Goal: Task Accomplishment & Management: Use online tool/utility

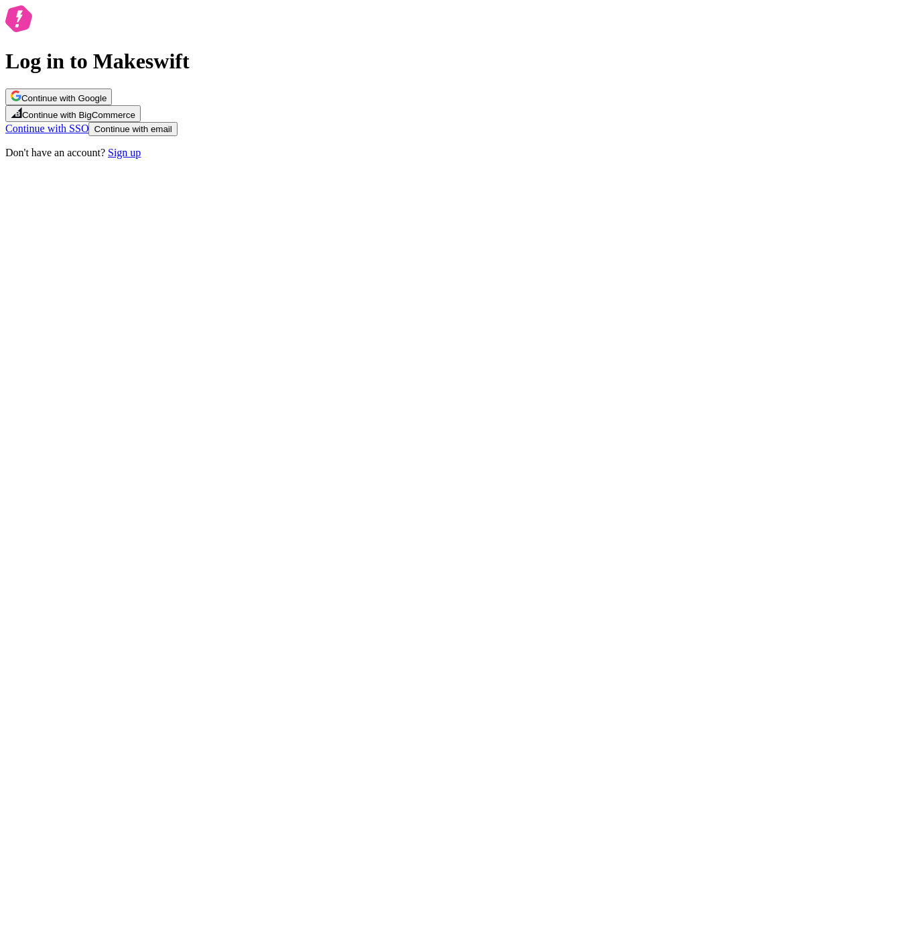
drag, startPoint x: 358, startPoint y: 68, endPoint x: 677, endPoint y: 446, distance: 494.6
click at [483, 159] on div "Log in to Makeswift Continue with Google Continue with BigCommerce Continue wit…" at bounding box center [457, 81] width 905 height 153
click at [112, 105] on button "Continue with Google" at bounding box center [58, 96] width 107 height 17
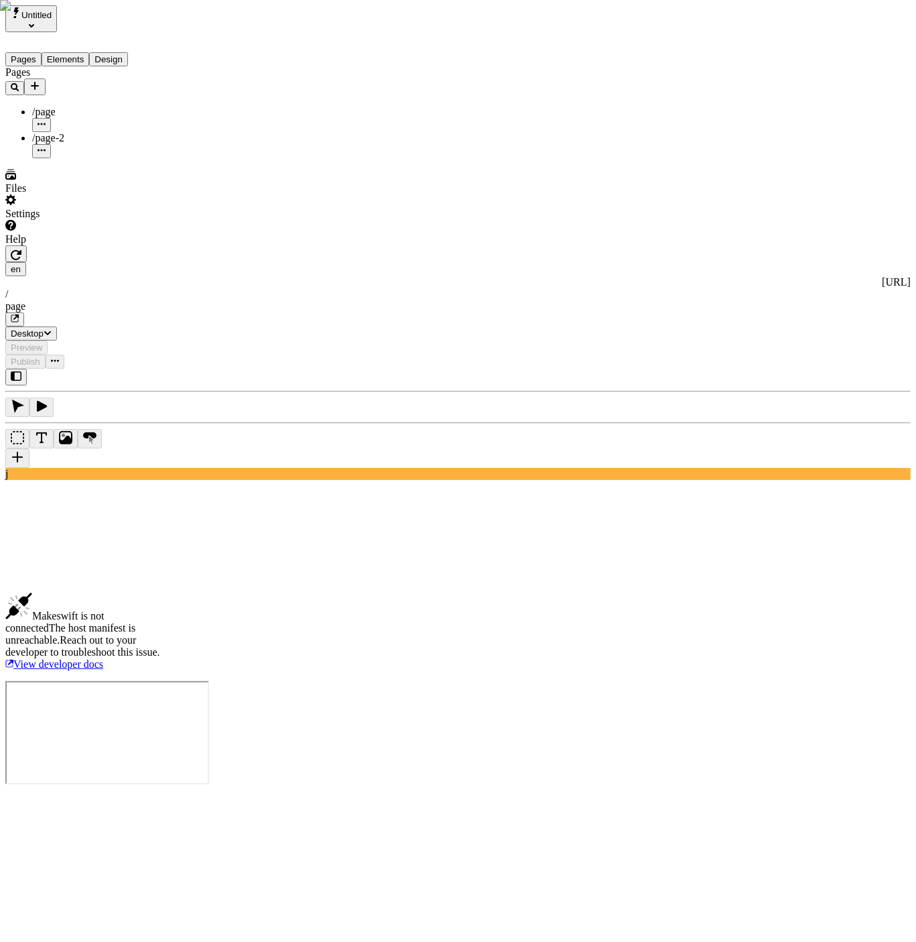
click at [65, 158] on div "Pages /page /page-2" at bounding box center [85, 112] width 161 height 92
click at [57, 15] on button "Untitled" at bounding box center [31, 18] width 52 height 27
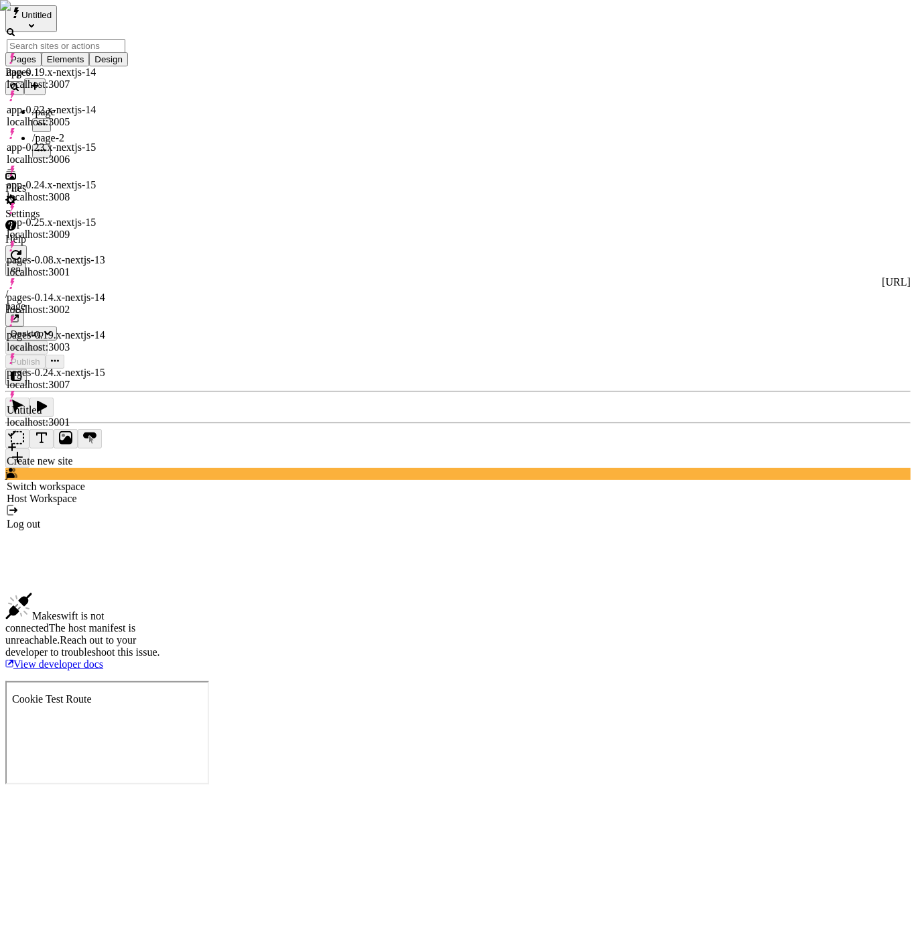
click at [94, 455] on div "Create new site" at bounding box center [66, 461] width 119 height 12
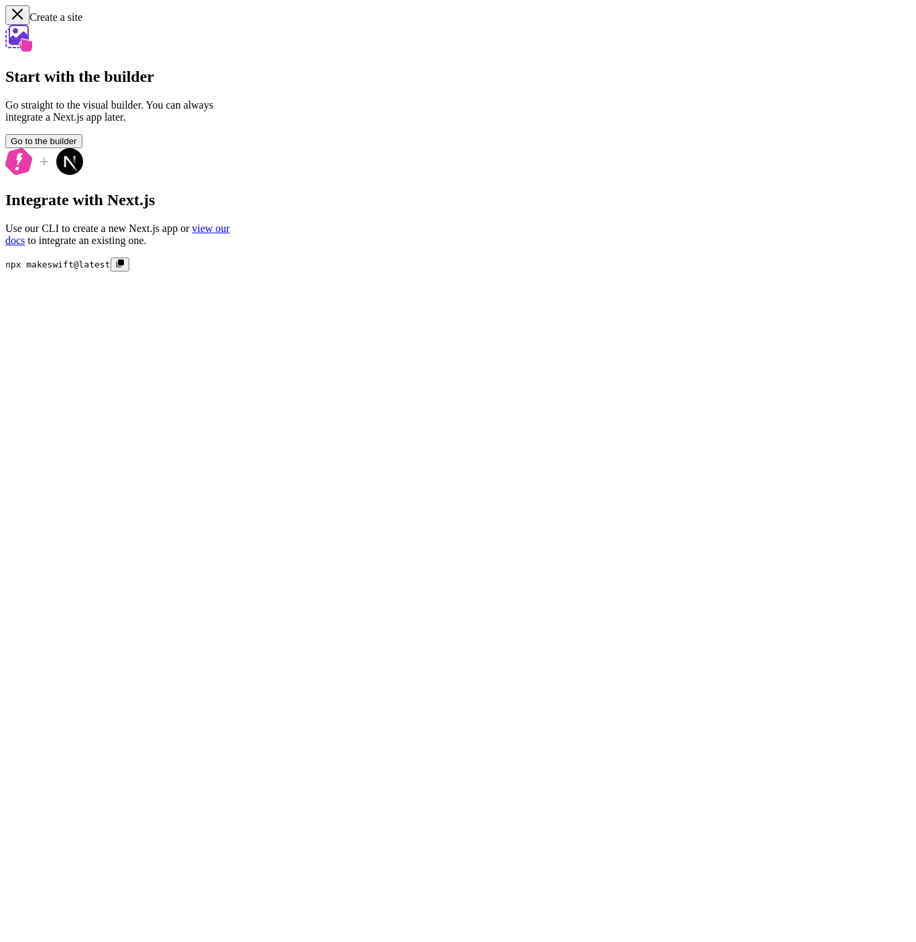
click at [82, 148] on button "Go to the builder" at bounding box center [43, 141] width 77 height 14
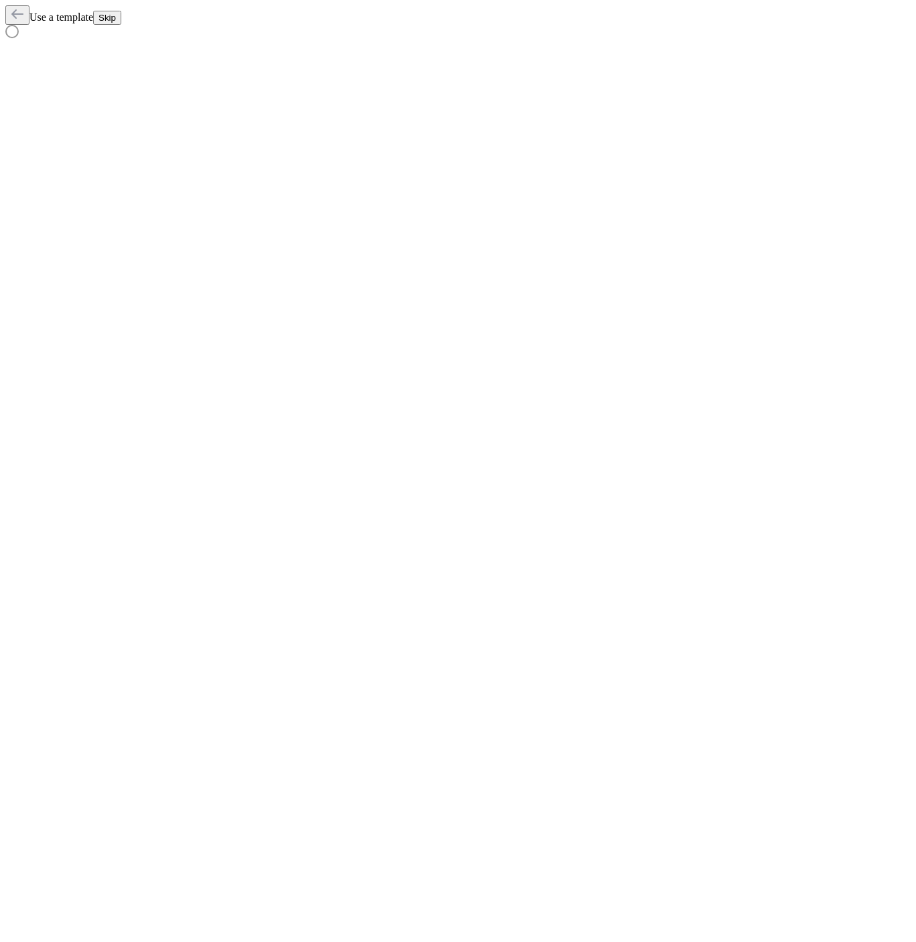
click at [116, 23] on span "Skip" at bounding box center [107, 18] width 17 height 10
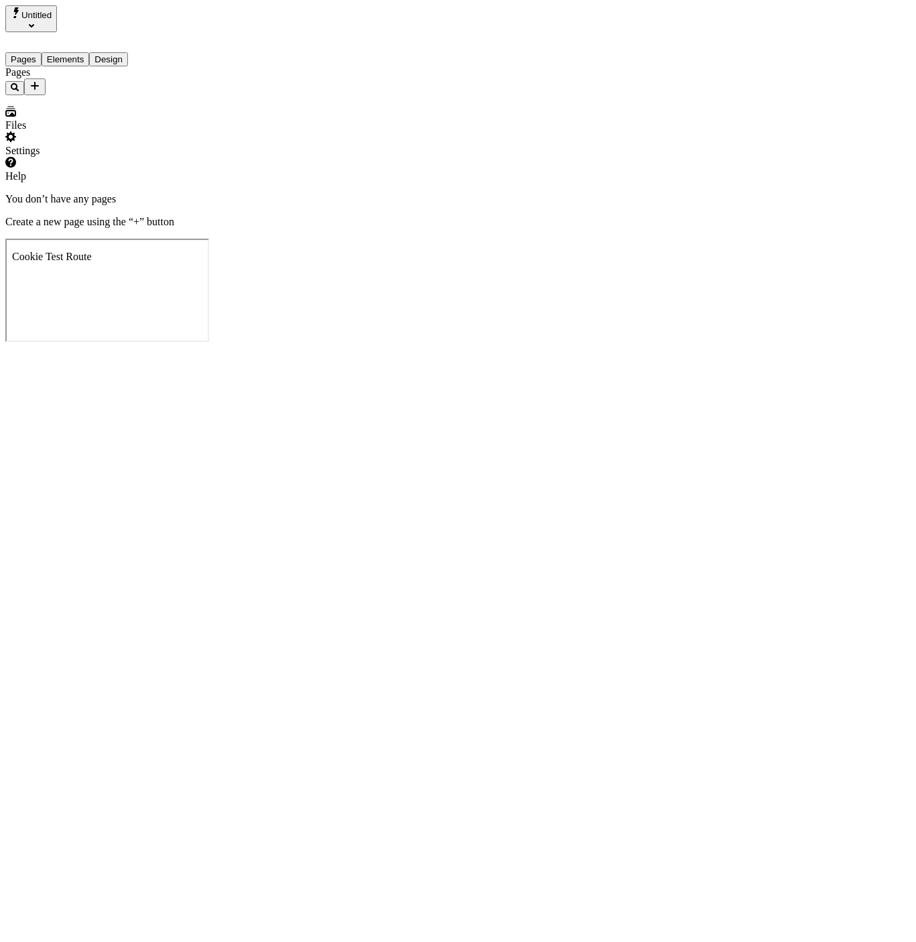
click at [82, 157] on div "Settings" at bounding box center [85, 143] width 161 height 25
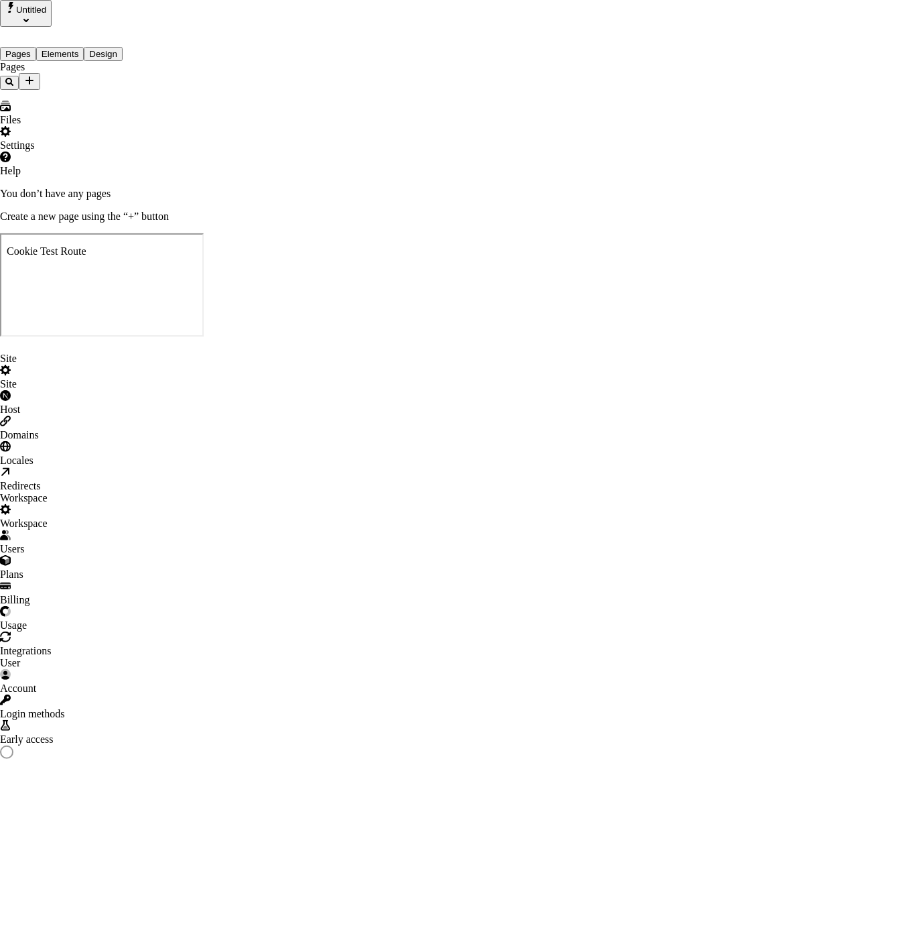
click at [157, 543] on div "Users" at bounding box center [458, 549] width 916 height 12
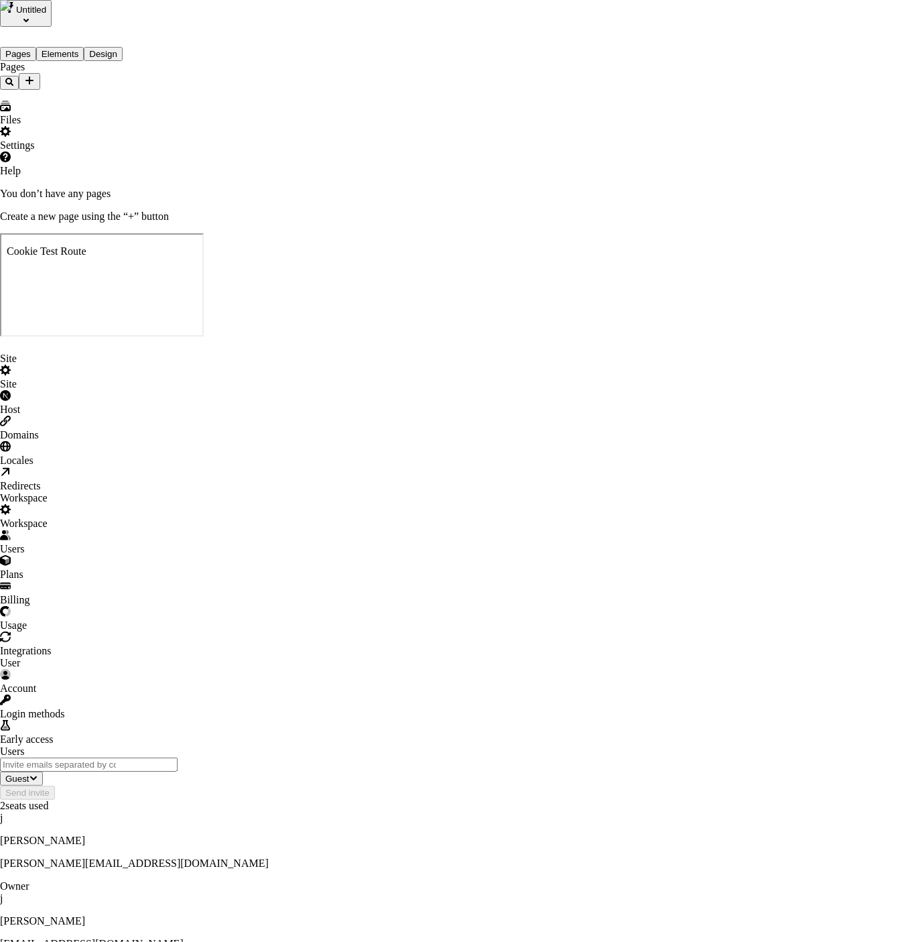
click at [725, 448] on div "Guest" at bounding box center [745, 442] width 40 height 12
click at [389, 745] on div "Users Guest Send invite 2 seats used j [PERSON_NAME] [PERSON_NAME][EMAIL_ADDRES…" at bounding box center [458, 859] width 916 height 229
click at [361, 915] on p "[PERSON_NAME]" at bounding box center [458, 921] width 916 height 12
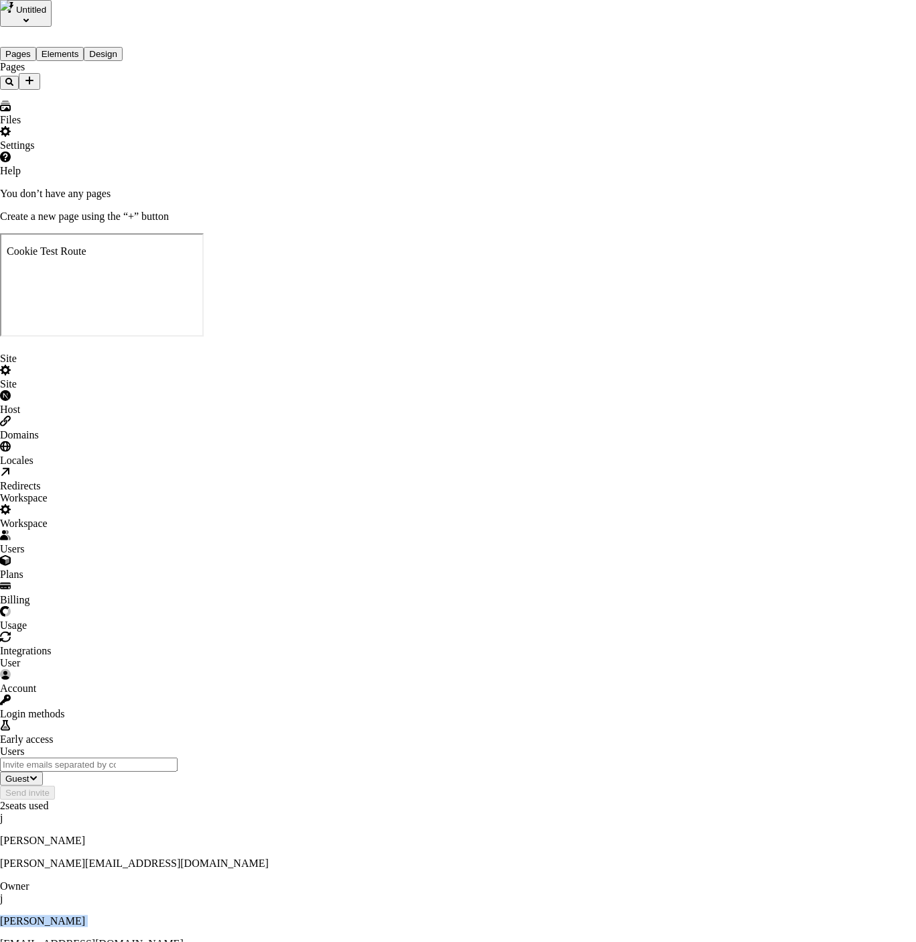
click at [361, 915] on p "[PERSON_NAME]" at bounding box center [458, 921] width 916 height 12
click at [407, 745] on div "Users Guest Send invite 2 seats used j [PERSON_NAME] [PERSON_NAME][EMAIL_ADDRES…" at bounding box center [458, 859] width 916 height 229
click at [143, 353] on div "Site Site Host Domains Locales Redirects Workspace Workspace Users Plans Billin…" at bounding box center [458, 664] width 916 height 622
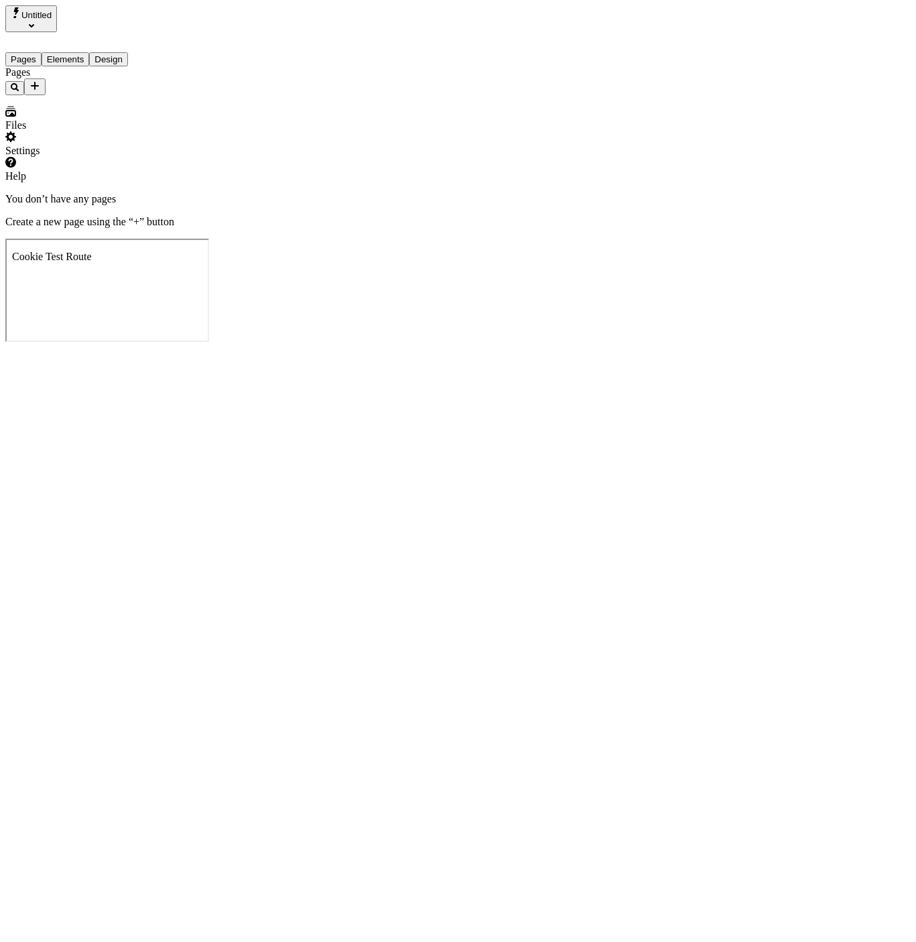
click at [40, 80] on icon "Add new" at bounding box center [34, 85] width 11 height 11
click at [205, 109] on span "Blank page" at bounding box center [181, 112] width 48 height 11
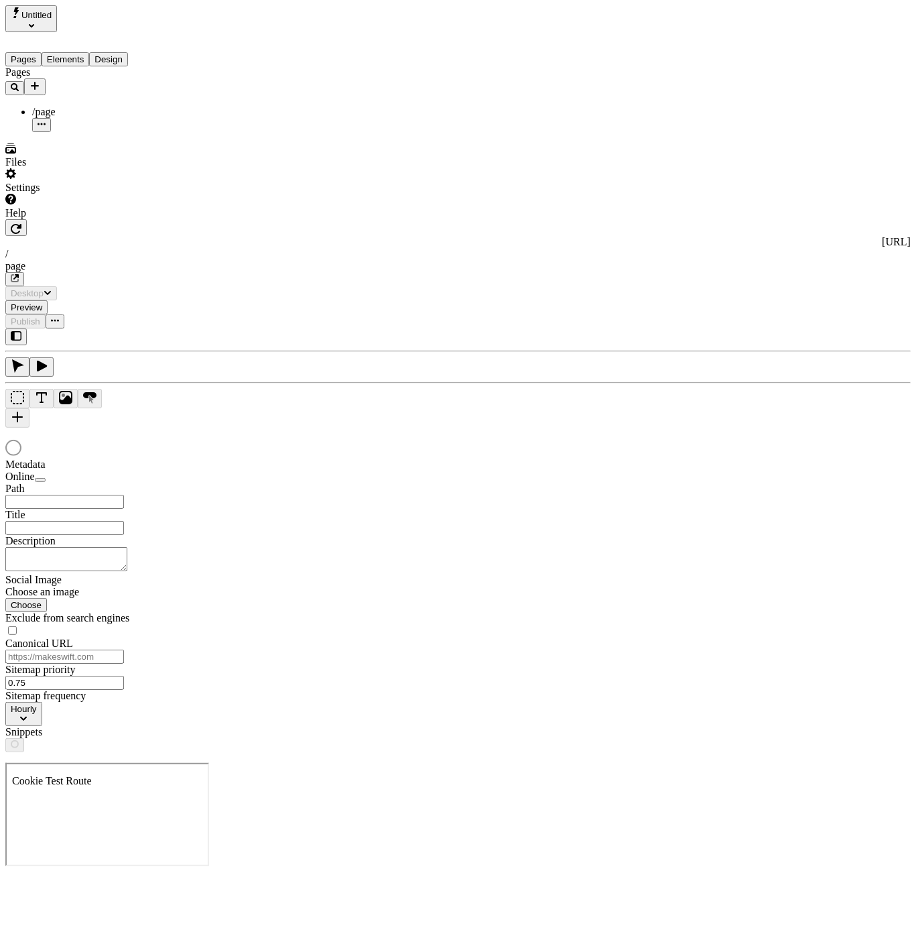
type input "/page"
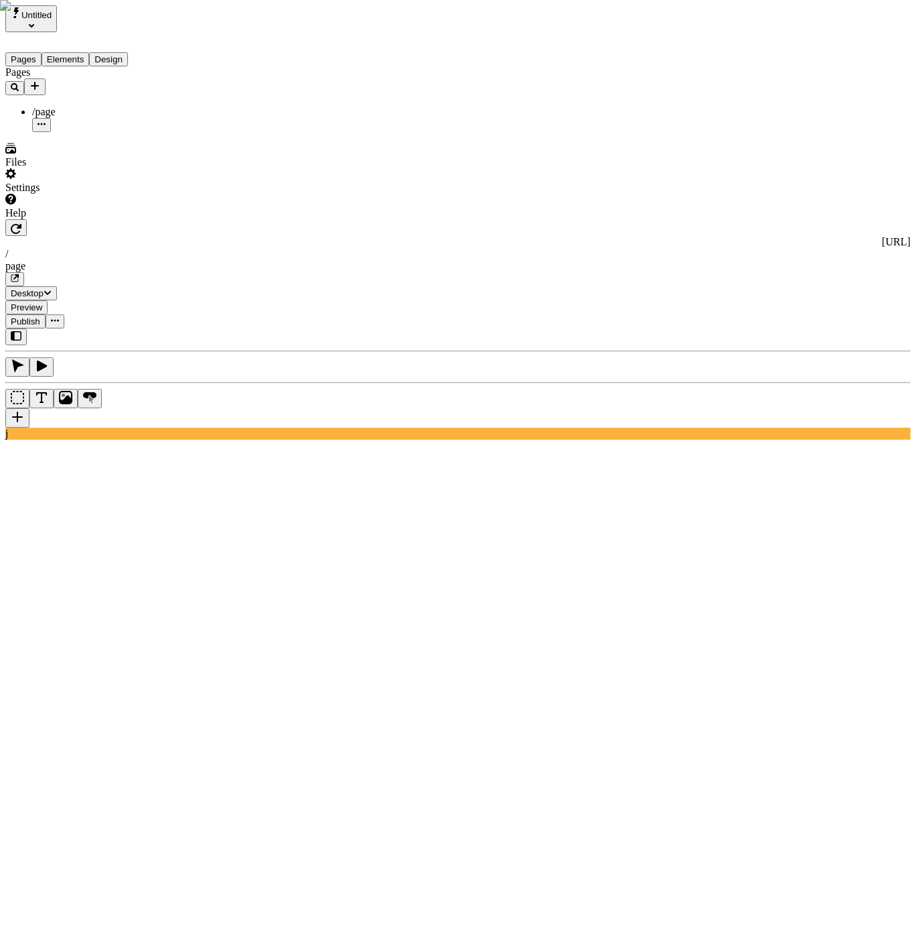
click at [333, 82] on body "Untitled Pages Elements Design Pages /page Files Settings Help [URL] / page Des…" at bounding box center [457, 938] width 905 height 1867
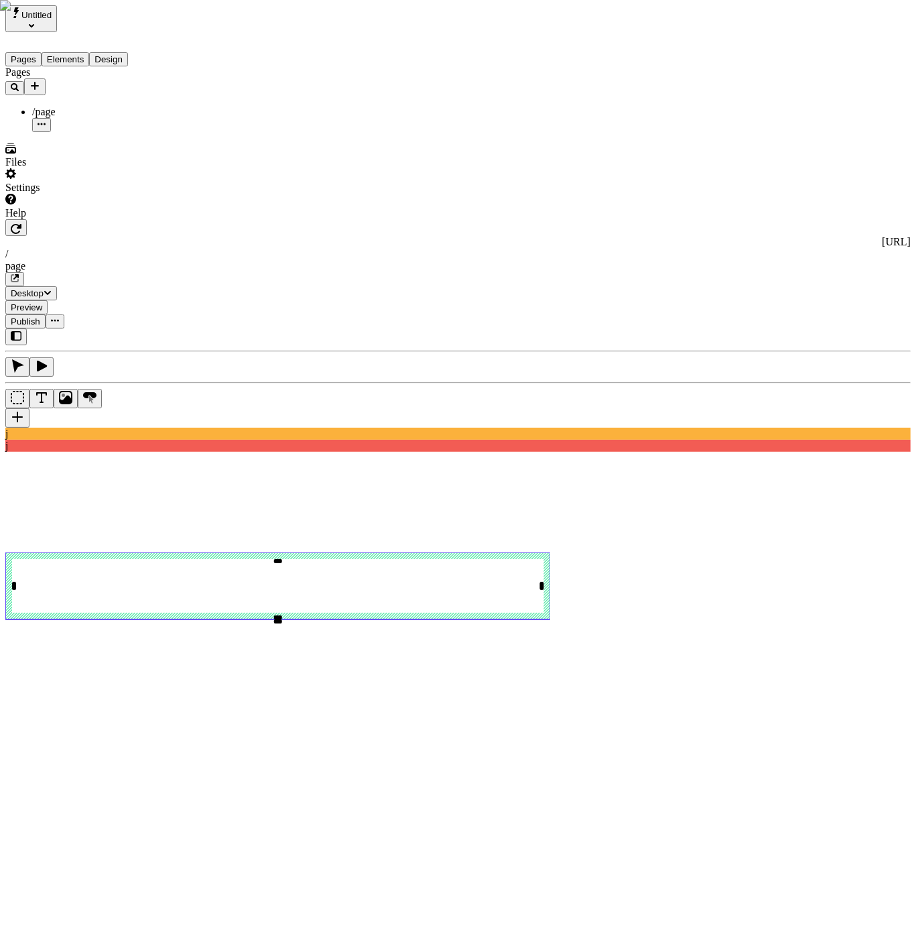
click at [375, 552] on rect at bounding box center [278, 585] width 546 height 67
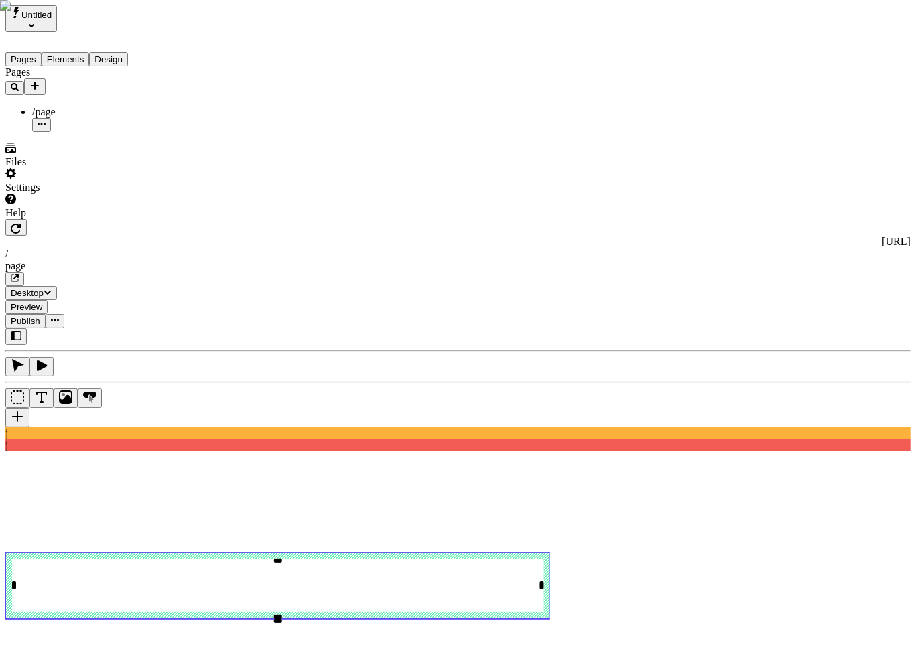
type input "asdf"
click at [71, 168] on div "Files" at bounding box center [85, 155] width 161 height 25
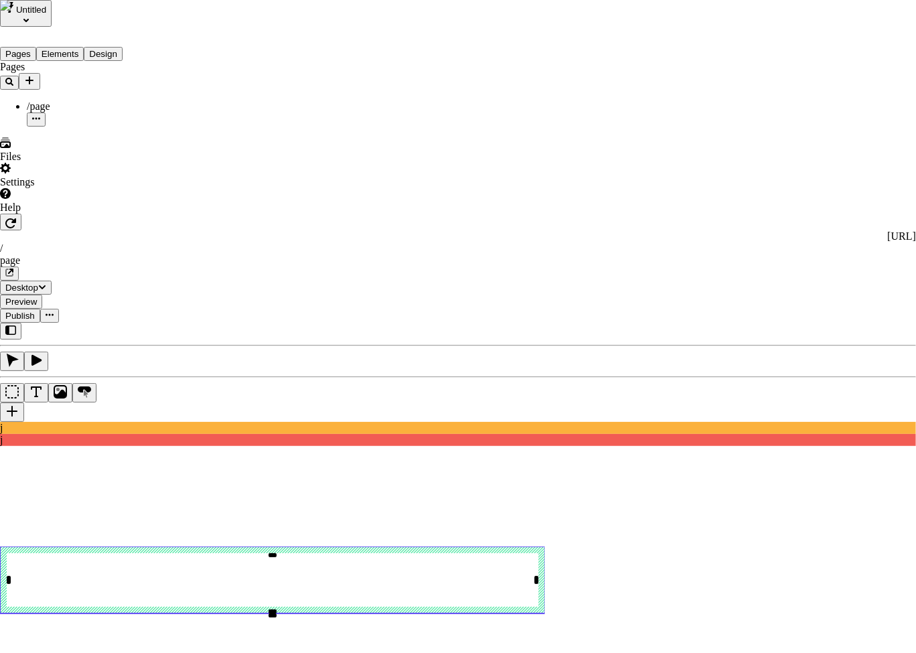
type input "Workspace files"
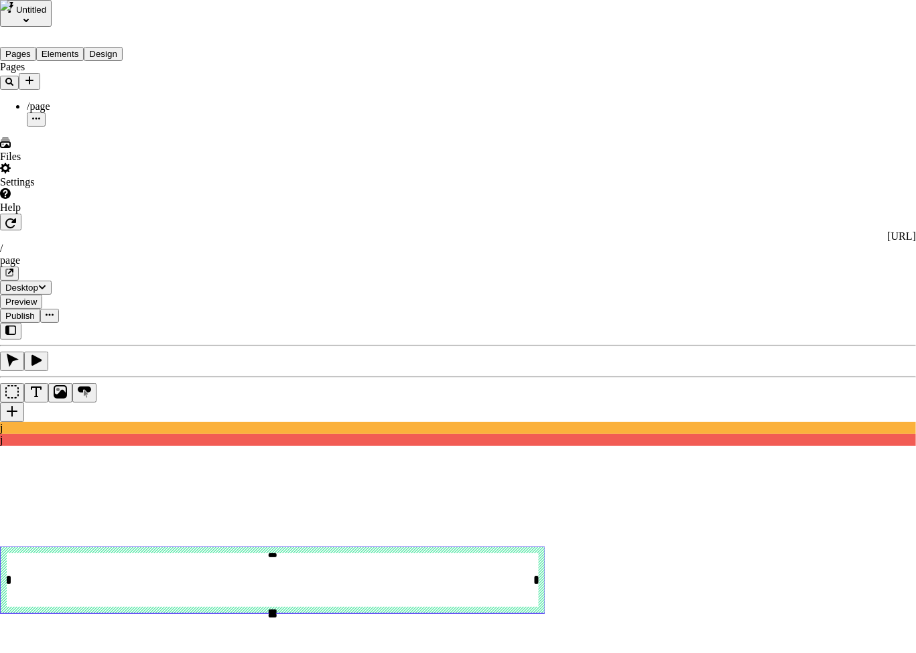
drag, startPoint x: 478, startPoint y: 174, endPoint x: 350, endPoint y: 194, distance: 129.5
drag, startPoint x: 383, startPoint y: 376, endPoint x: 390, endPoint y: 222, distance: 153.6
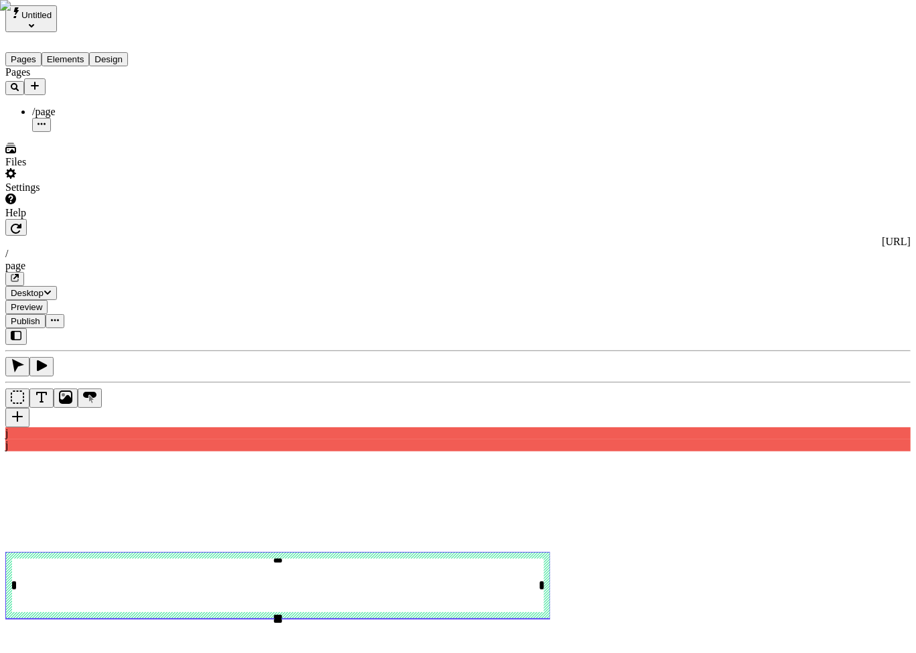
click at [168, 328] on div "j j" at bounding box center [457, 389] width 905 height 123
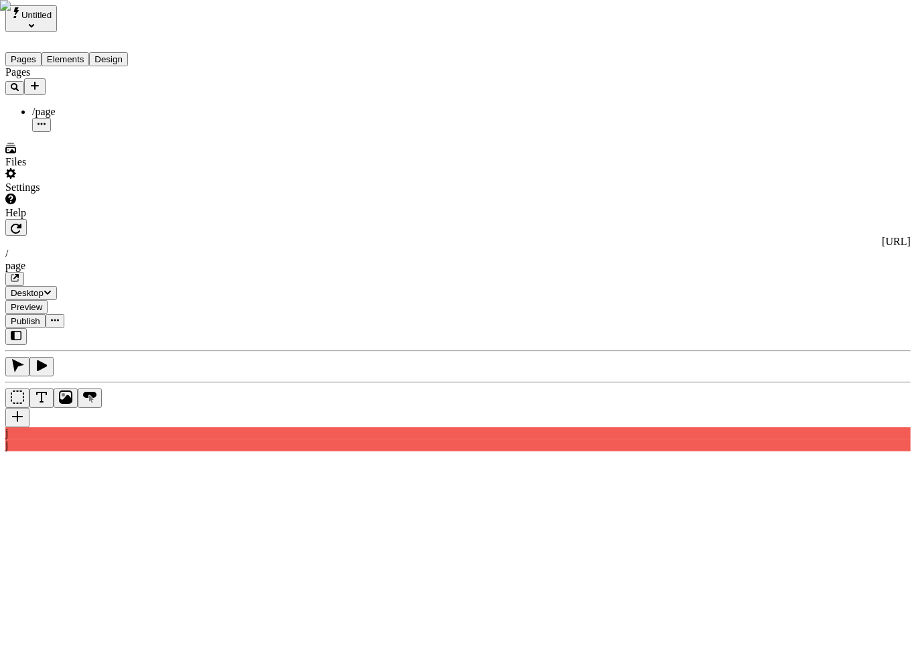
checkbox input "false"
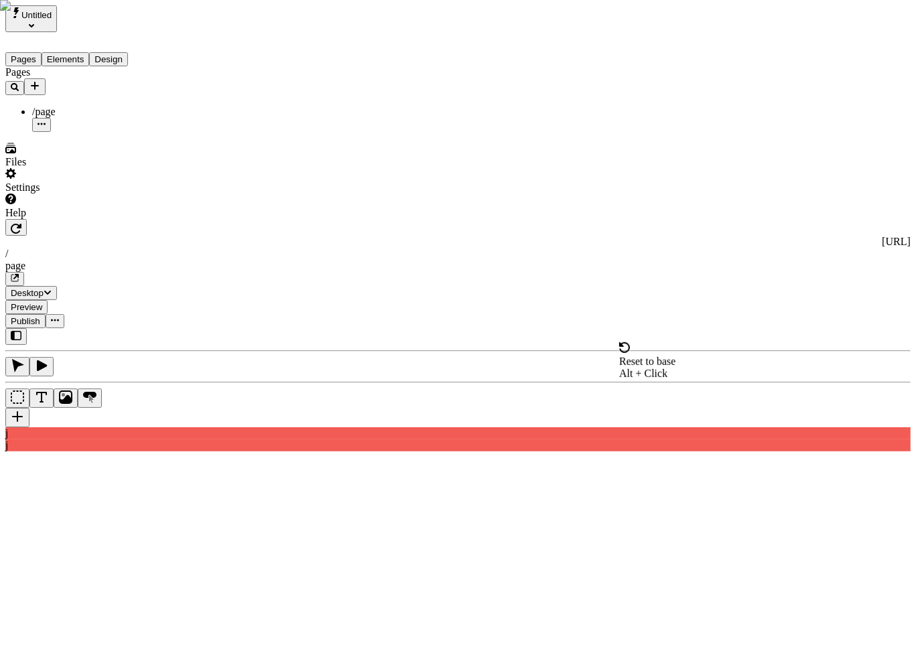
click at [676, 349] on div "Reset to base Alt + Click" at bounding box center [647, 361] width 56 height 38
click at [60, 132] on div "Pages /page" at bounding box center [85, 99] width 161 height 66
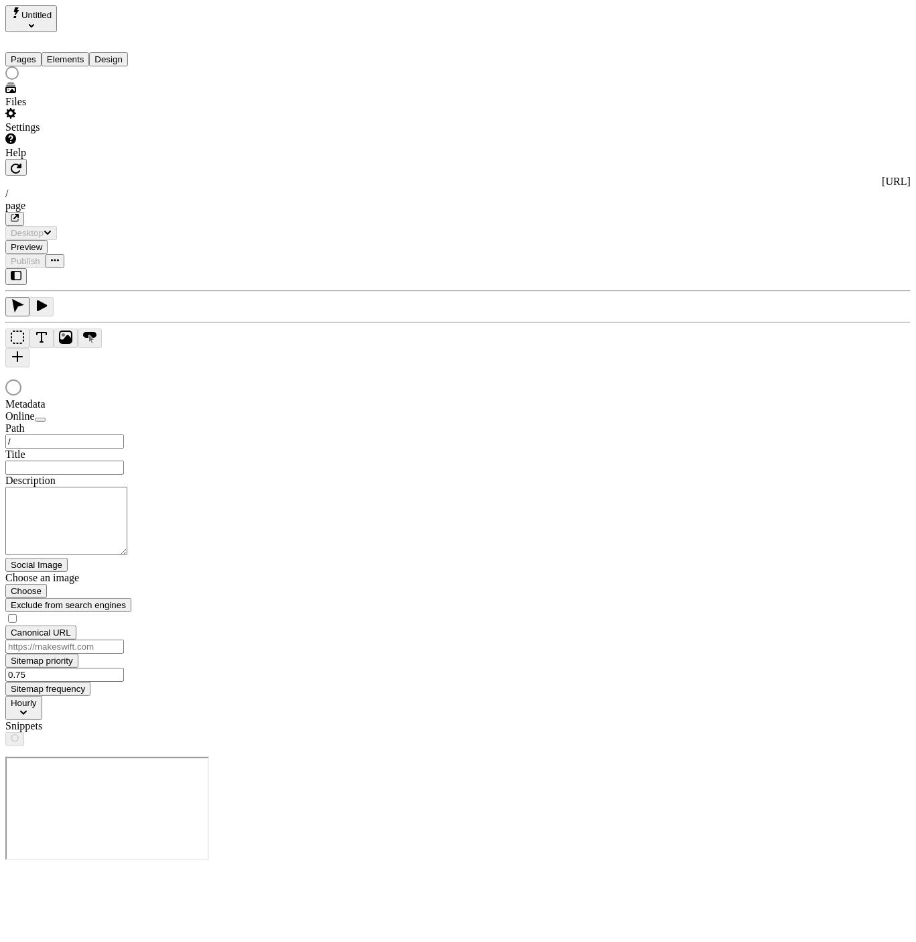
type input "/page"
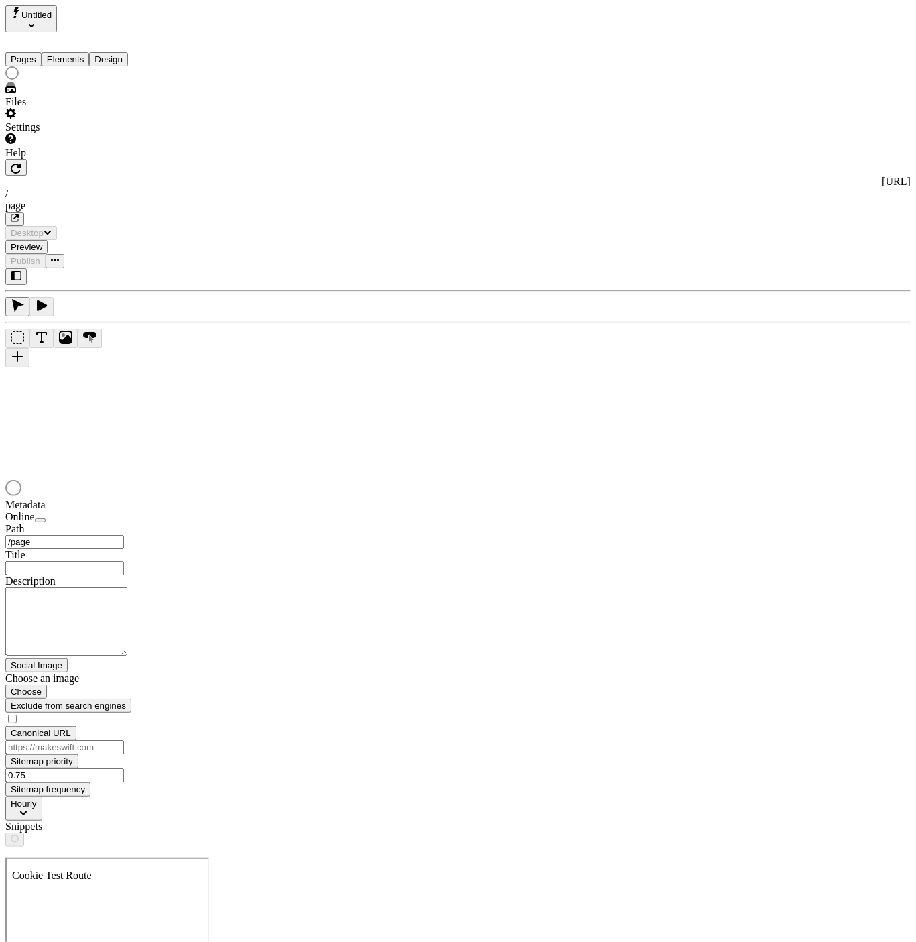
click at [52, 19] on span "Untitled" at bounding box center [36, 15] width 30 height 10
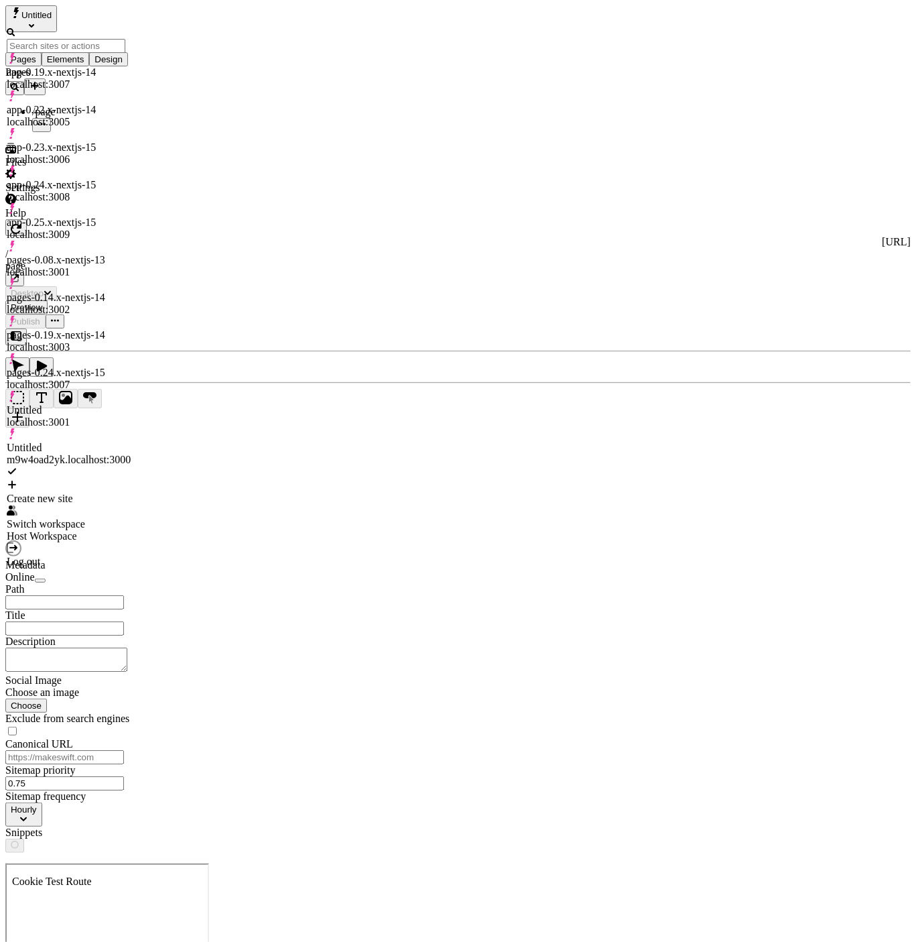
type input "/page"
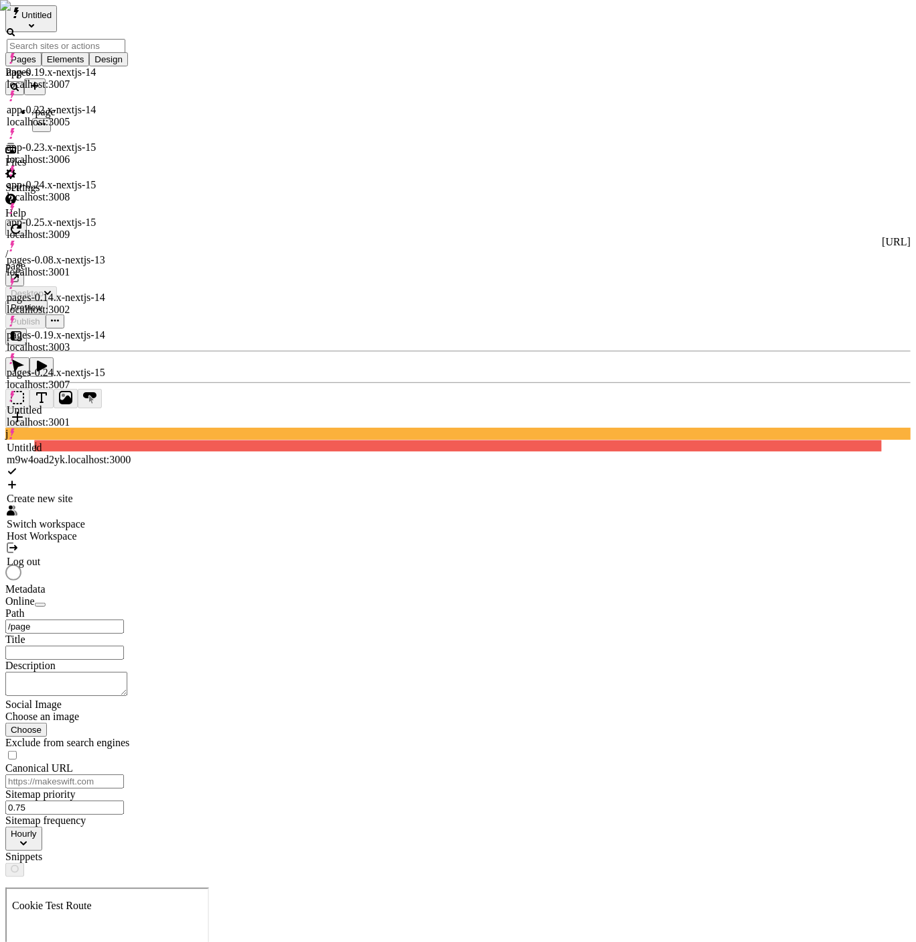
click at [80, 542] on div "Log out" at bounding box center [69, 554] width 124 height 25
